Goal: Transaction & Acquisition: Subscribe to service/newsletter

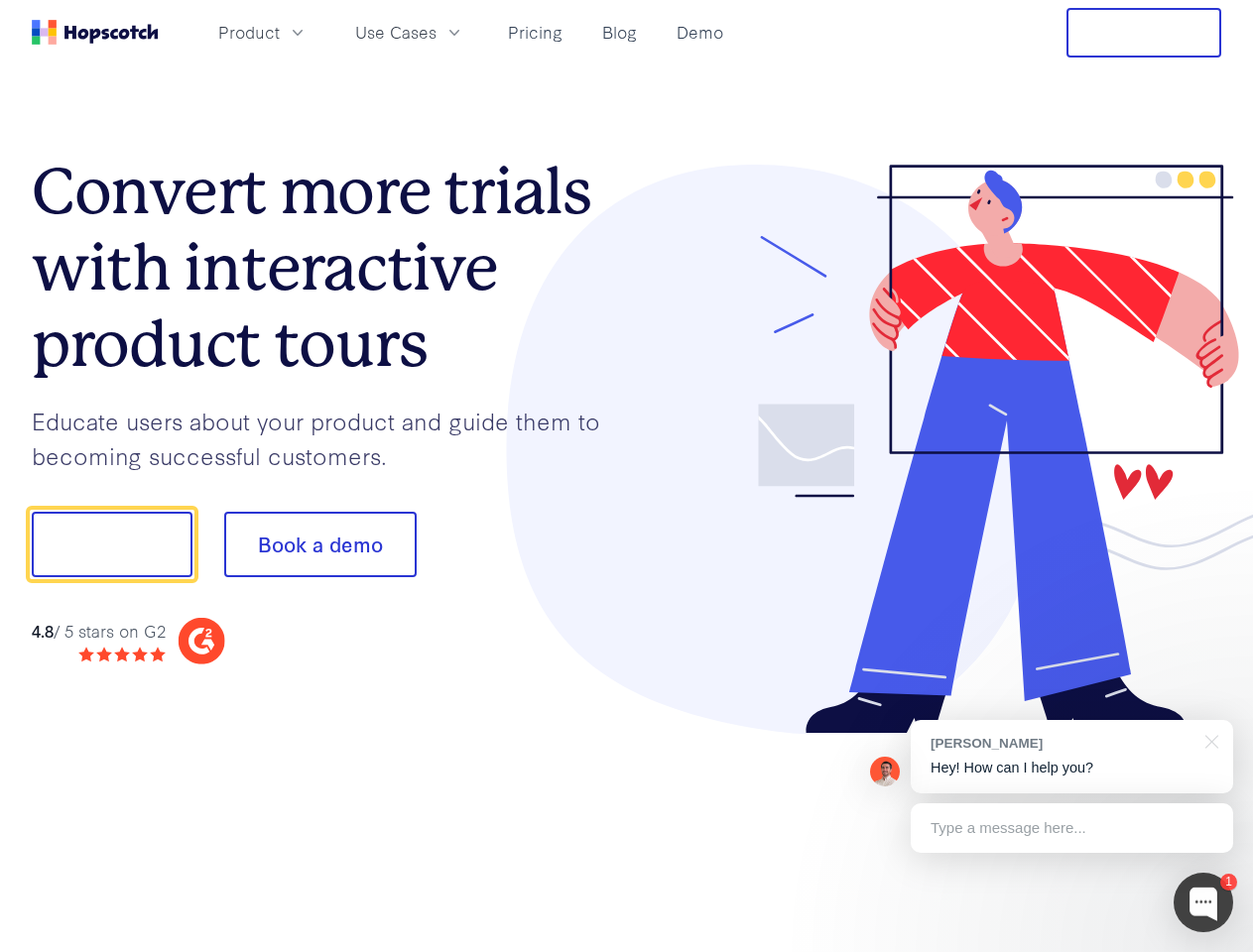
click at [627, 476] on div at bounding box center [924, 450] width 595 height 570
click at [280, 32] on span "Product" at bounding box center [248, 32] width 61 height 25
click at [436, 32] on span "Use Cases" at bounding box center [395, 32] width 81 height 25
click at [1144, 33] on button "Free Trial" at bounding box center [1143, 33] width 155 height 50
click at [111, 545] on button "Show me!" at bounding box center [112, 544] width 161 height 65
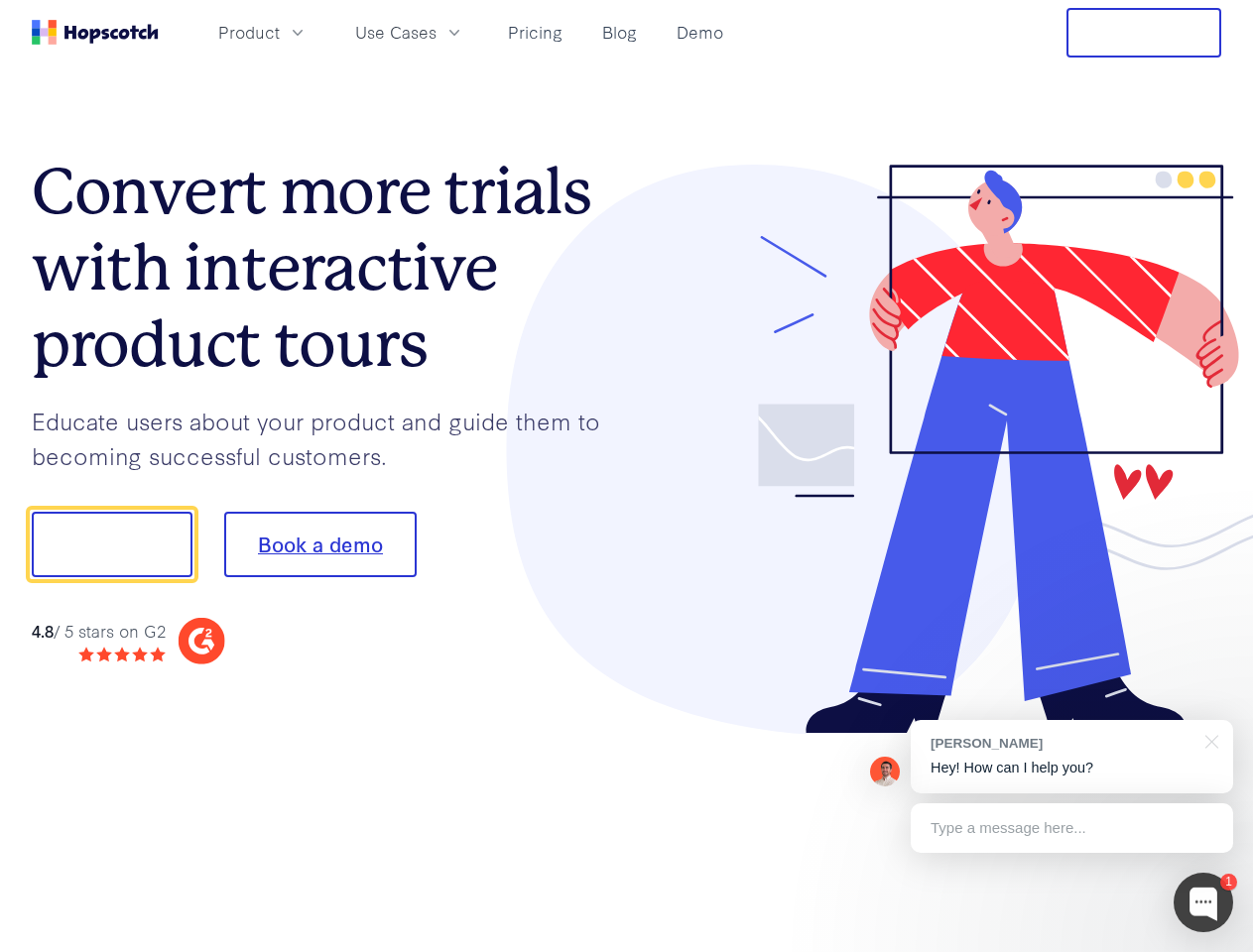
click at [319, 545] on button "Book a demo" at bounding box center [320, 544] width 192 height 65
click at [1203, 903] on div at bounding box center [1203, 903] width 60 height 60
click at [1071, 757] on div "[PERSON_NAME] Hey! How can I help you?" at bounding box center [1072, 756] width 322 height 73
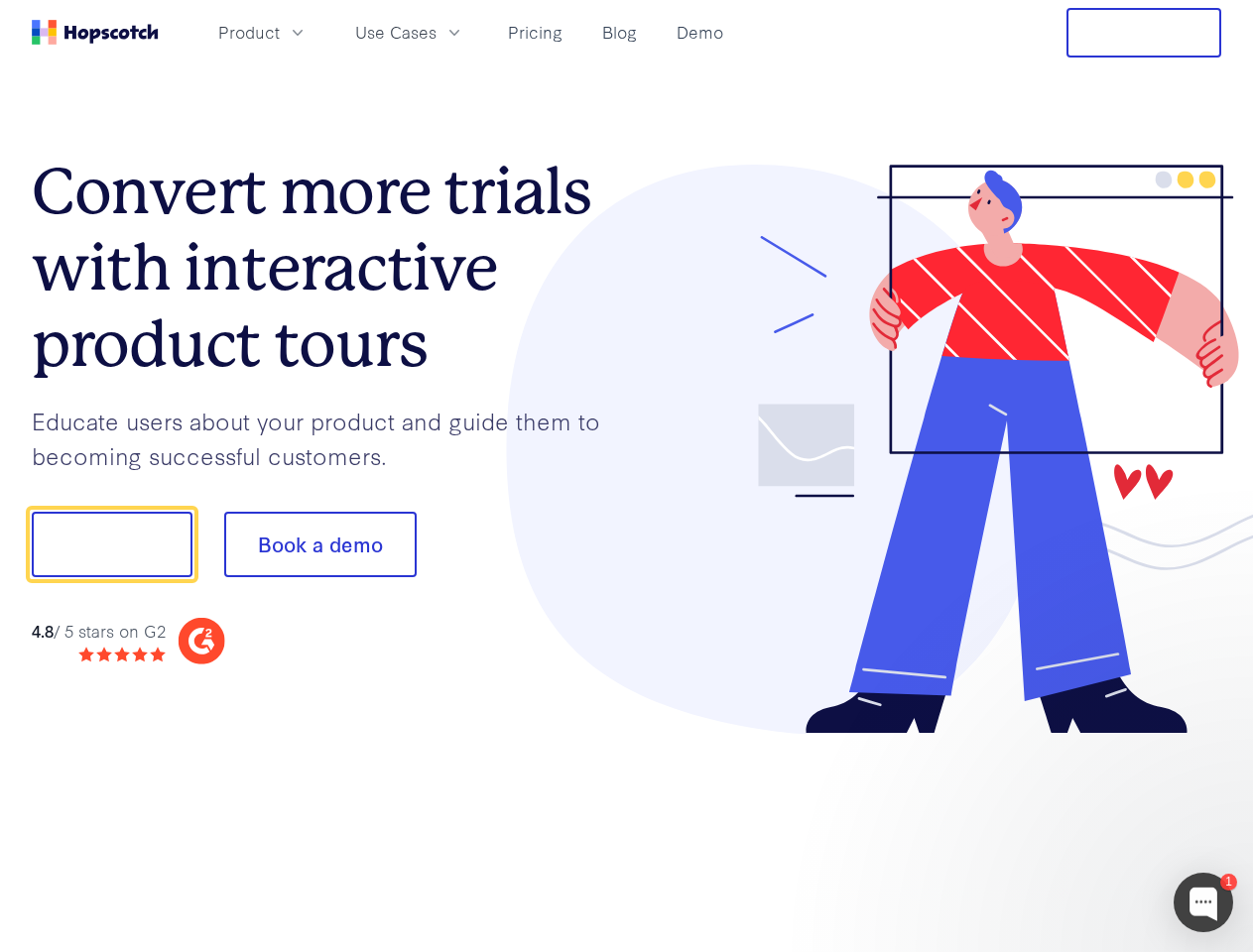
click at [1208, 740] on div at bounding box center [1047, 542] width 372 height 662
click at [1071, 828] on div at bounding box center [1047, 675] width 372 height 396
